Goal: Task Accomplishment & Management: Use online tool/utility

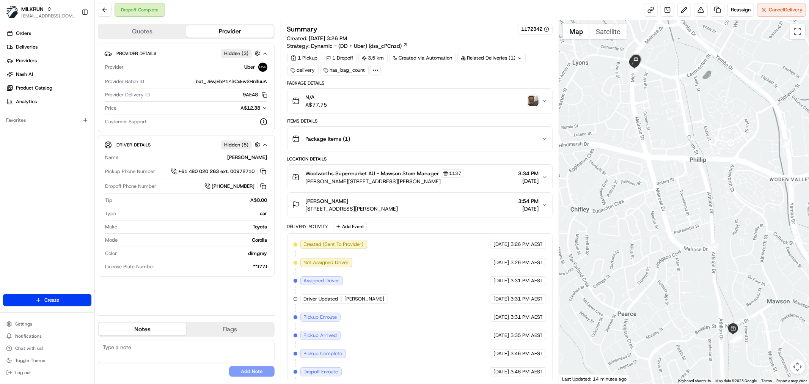
click at [374, 73] on icon at bounding box center [375, 70] width 7 height 7
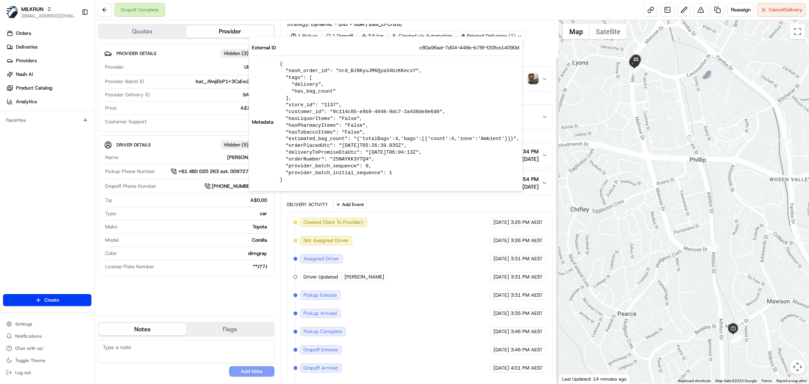
scroll to position [41, 0]
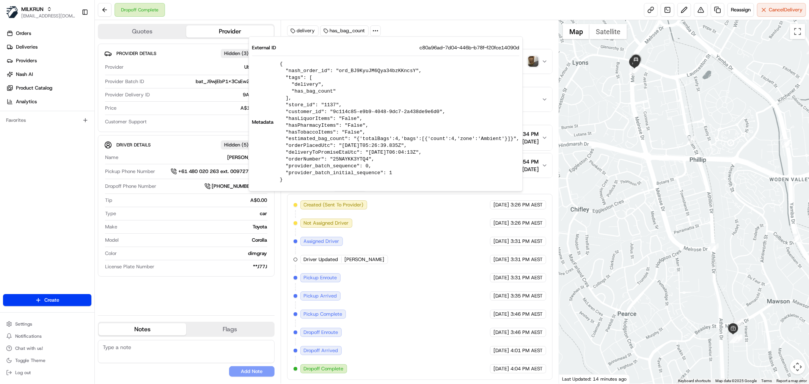
click at [526, 69] on button "N/A A$77.75" at bounding box center [419, 61] width 265 height 24
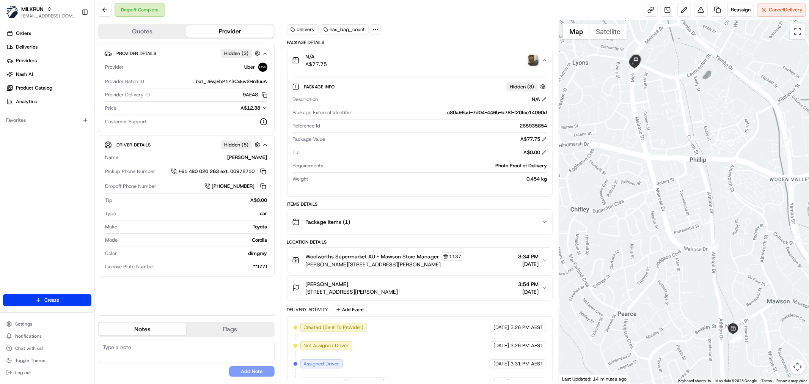
click at [536, 54] on div "N/A A$77.75" at bounding box center [416, 60] width 249 height 15
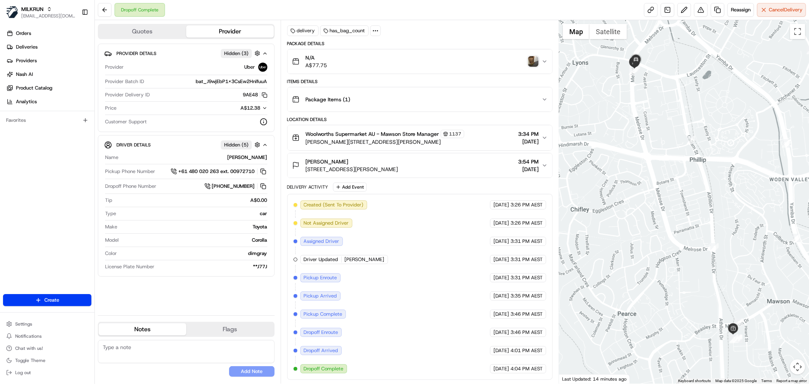
click at [531, 58] on img "button" at bounding box center [533, 61] width 11 height 11
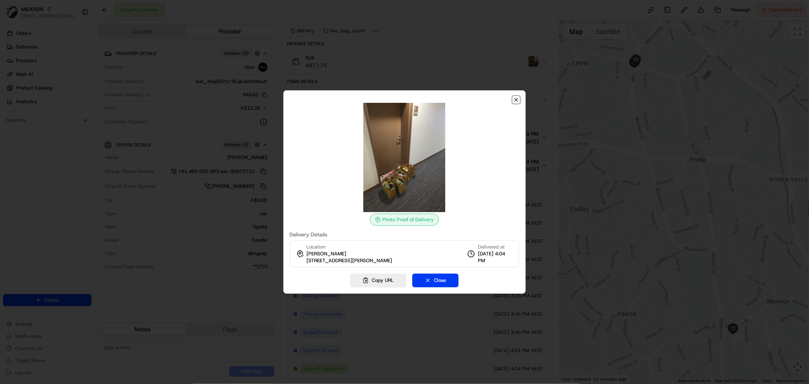
click at [517, 99] on icon "button" at bounding box center [516, 100] width 6 height 6
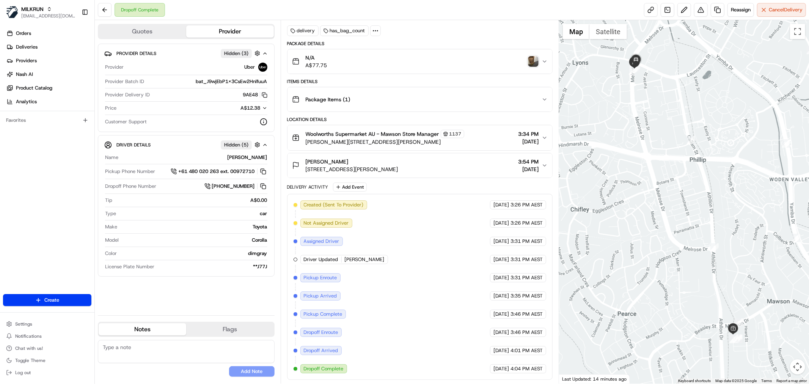
click at [528, 64] on img "button" at bounding box center [533, 61] width 11 height 11
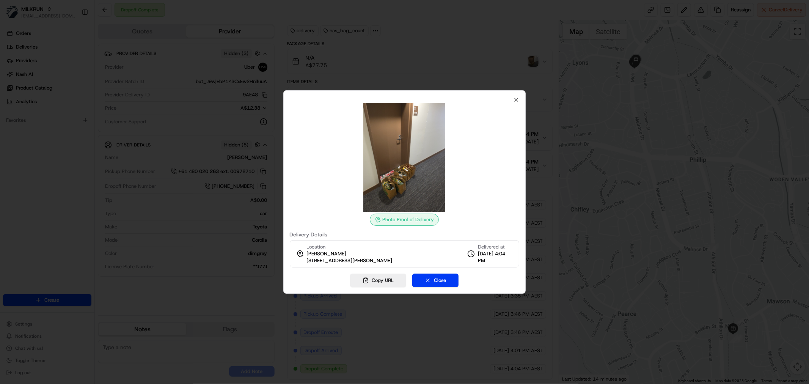
click at [442, 61] on div at bounding box center [404, 192] width 809 height 384
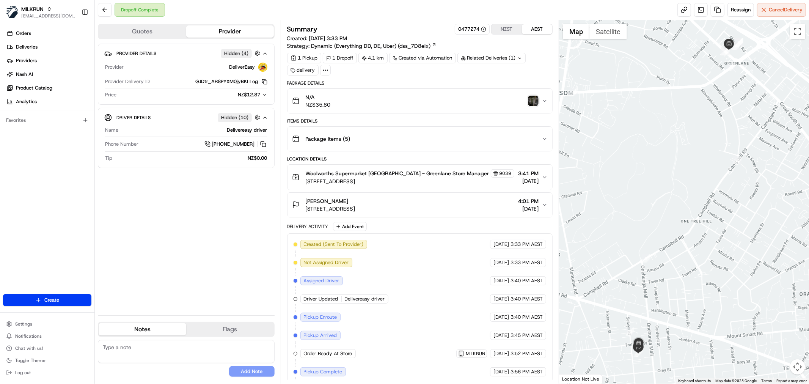
click at [529, 98] on img "button" at bounding box center [533, 101] width 11 height 11
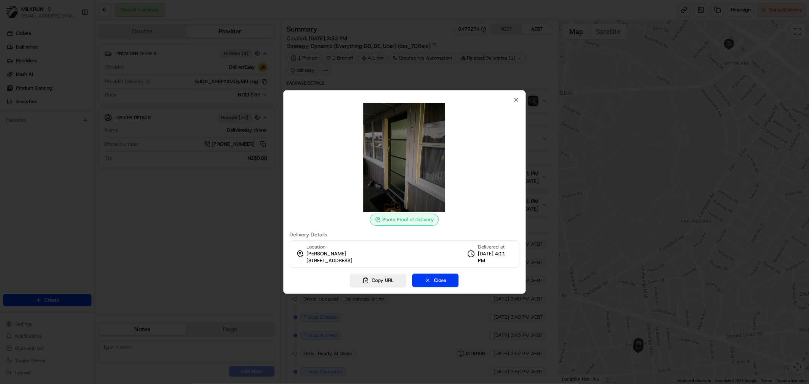
click at [637, 224] on div at bounding box center [404, 192] width 809 height 384
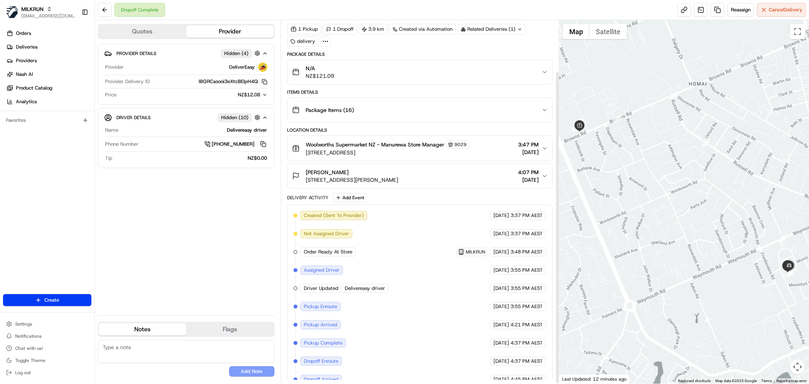
scroll to position [59, 0]
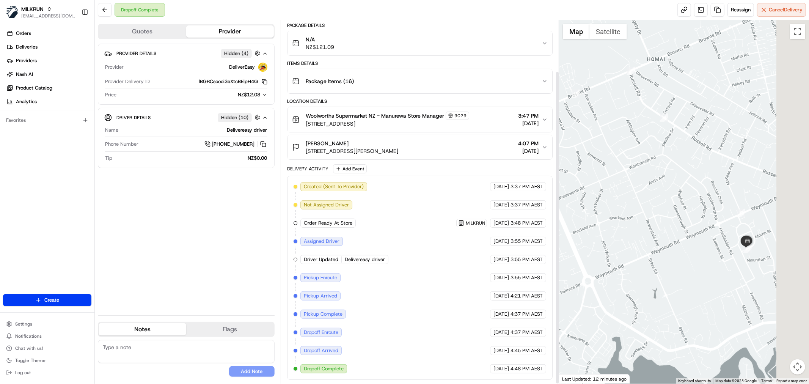
drag, startPoint x: 703, startPoint y: 191, endPoint x: 657, endPoint y: 167, distance: 52.6
click at [655, 165] on div at bounding box center [684, 201] width 250 height 363
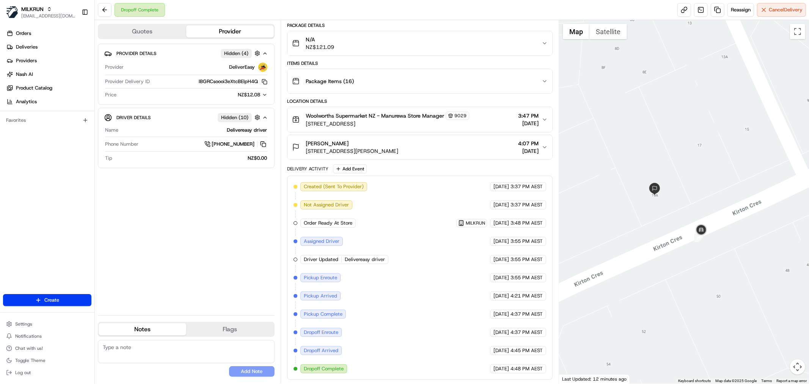
drag, startPoint x: 667, startPoint y: 176, endPoint x: 670, endPoint y: 173, distance: 5.1
click at [670, 173] on div at bounding box center [684, 201] width 250 height 363
drag, startPoint x: 656, startPoint y: 198, endPoint x: 656, endPoint y: 212, distance: 14.0
click at [656, 212] on div at bounding box center [684, 201] width 250 height 363
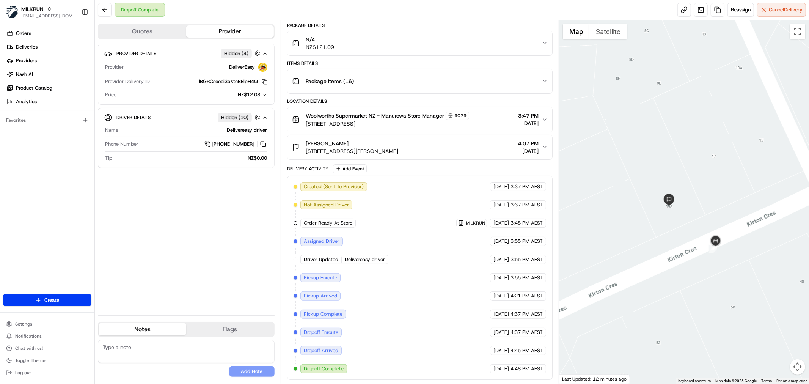
drag, startPoint x: 671, startPoint y: 232, endPoint x: 650, endPoint y: 238, distance: 21.8
click at [650, 238] on div at bounding box center [684, 201] width 250 height 363
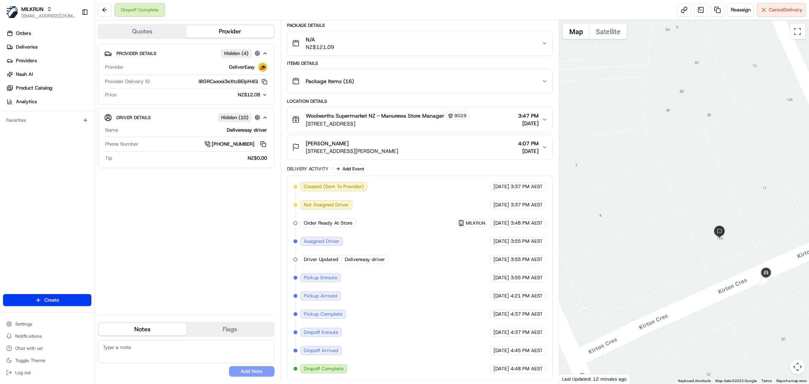
drag, startPoint x: 612, startPoint y: 190, endPoint x: 676, endPoint y: 218, distance: 69.8
click at [673, 219] on div at bounding box center [684, 201] width 250 height 363
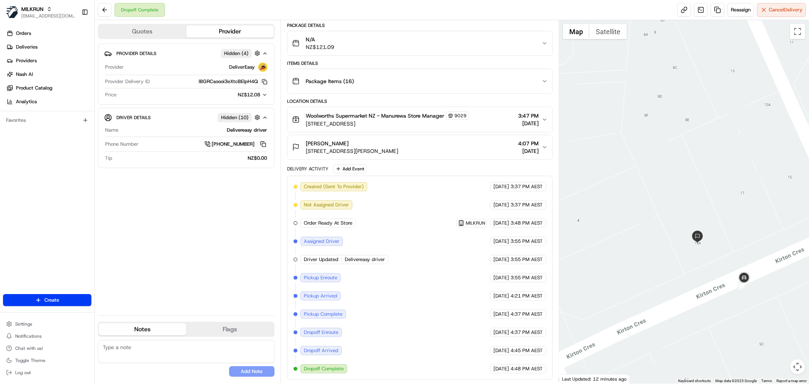
click at [367, 152] on span "[STREET_ADDRESS][PERSON_NAME]" at bounding box center [352, 151] width 93 height 8
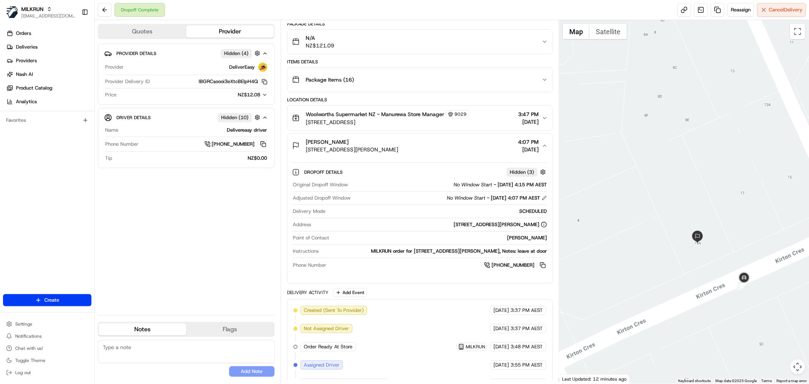
drag, startPoint x: 446, startPoint y: 152, endPoint x: 309, endPoint y: 153, distance: 136.9
click at [309, 155] on button "[PERSON_NAME] [STREET_ADDRESS][PERSON_NAME] 4:07 PM [DATE]" at bounding box center [419, 145] width 265 height 24
drag, startPoint x: 304, startPoint y: 152, endPoint x: 444, endPoint y: 150, distance: 139.9
click at [444, 150] on div "[PERSON_NAME] [STREET_ADDRESS][PERSON_NAME] 4:07 PM [DATE]" at bounding box center [416, 145] width 249 height 15
copy span "[STREET_ADDRESS][PERSON_NAME]"
